Goal: Transaction & Acquisition: Purchase product/service

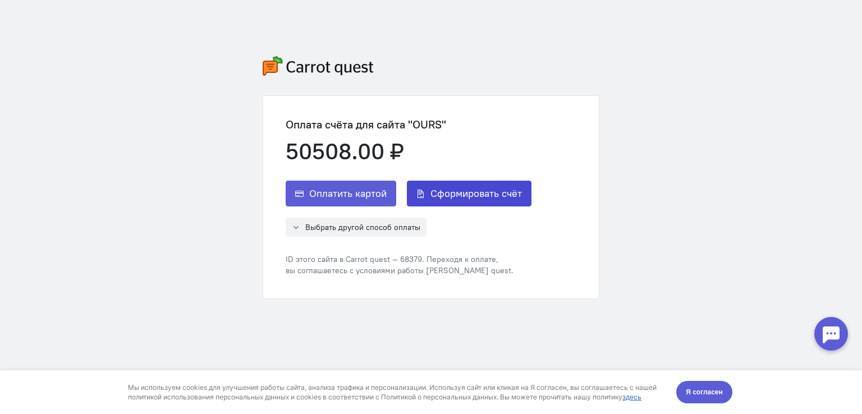
click at [482, 190] on span "Сформировать счёт" at bounding box center [475, 193] width 91 height 13
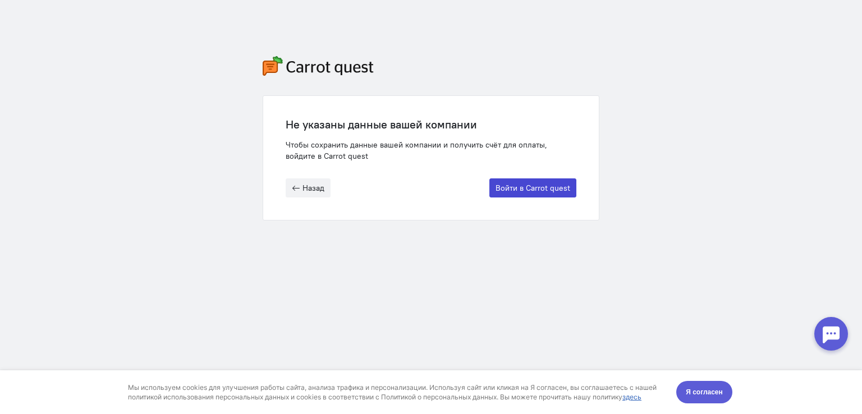
click at [503, 188] on button "Войти в Carrot quest" at bounding box center [532, 187] width 87 height 19
